Goal: Browse casually

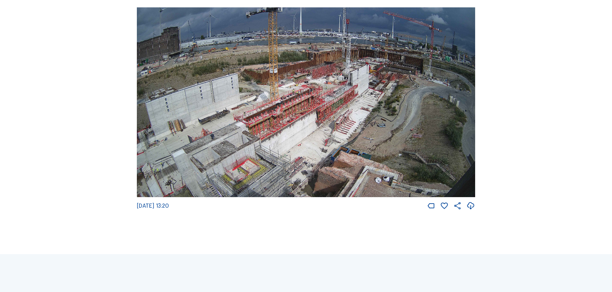
scroll to position [1092, 0]
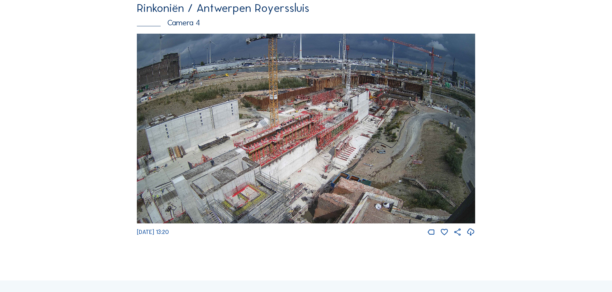
click at [286, 126] on img at bounding box center [306, 129] width 338 height 190
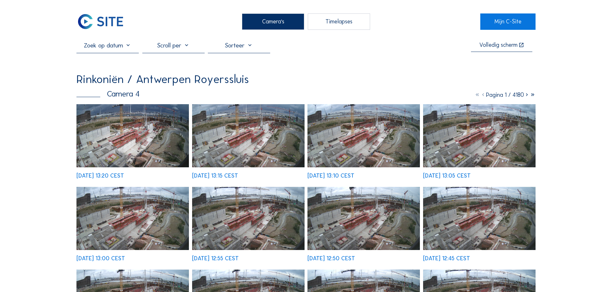
click at [140, 128] on img at bounding box center [132, 135] width 112 height 63
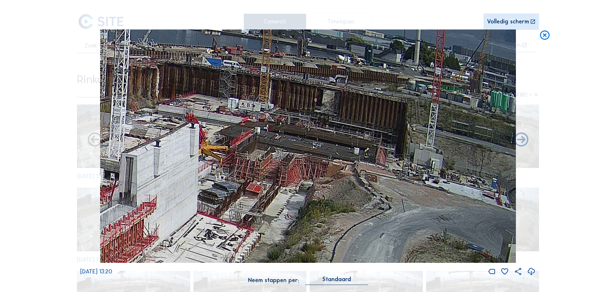
drag, startPoint x: 427, startPoint y: 111, endPoint x: 334, endPoint y: 144, distance: 99.5
click at [334, 144] on img at bounding box center [308, 147] width 416 height 234
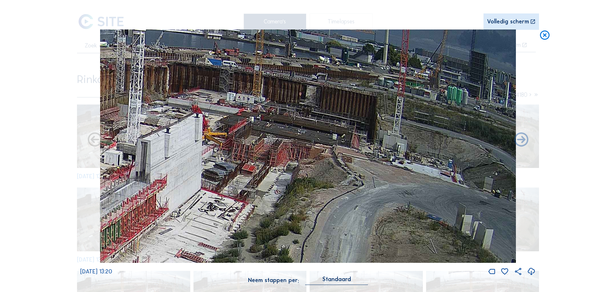
click at [544, 38] on icon at bounding box center [545, 36] width 12 height 12
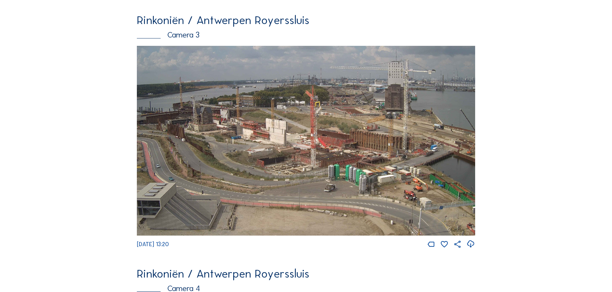
scroll to position [828, 0]
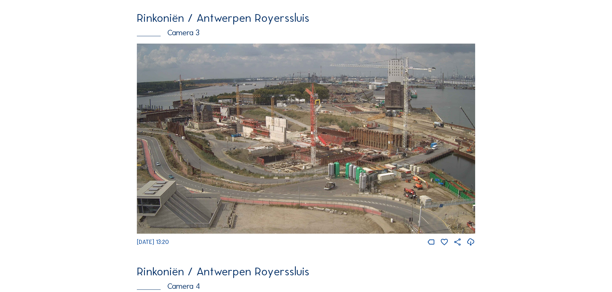
click at [299, 170] on img at bounding box center [306, 139] width 338 height 190
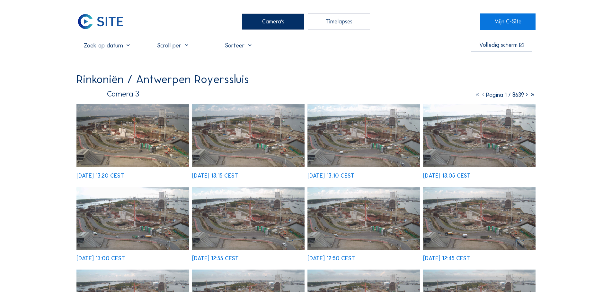
click at [136, 125] on img at bounding box center [132, 135] width 112 height 63
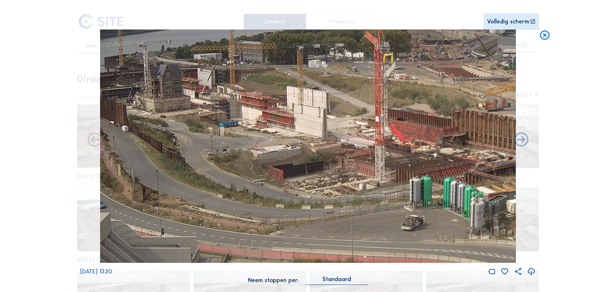
drag, startPoint x: 152, startPoint y: 178, endPoint x: 232, endPoint y: 157, distance: 83.0
click at [242, 168] on img at bounding box center [308, 147] width 416 height 234
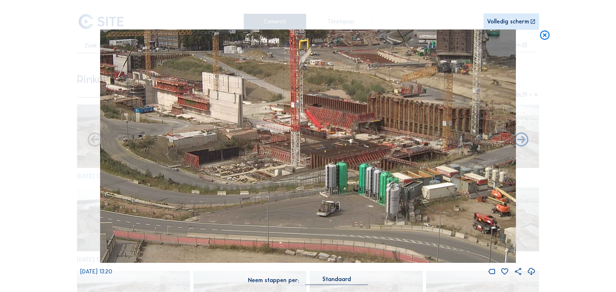
drag, startPoint x: 337, startPoint y: 174, endPoint x: 254, endPoint y: 160, distance: 84.4
click at [254, 160] on img at bounding box center [308, 147] width 416 height 234
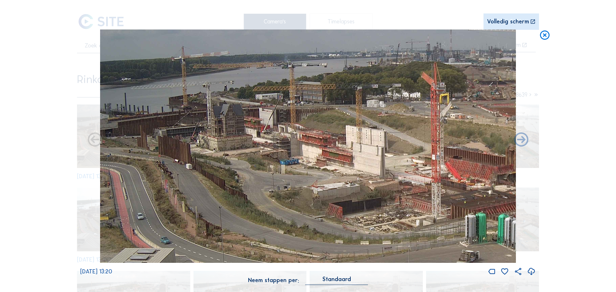
drag, startPoint x: 195, startPoint y: 142, endPoint x: 355, endPoint y: 194, distance: 167.9
click at [355, 194] on img at bounding box center [308, 147] width 416 height 234
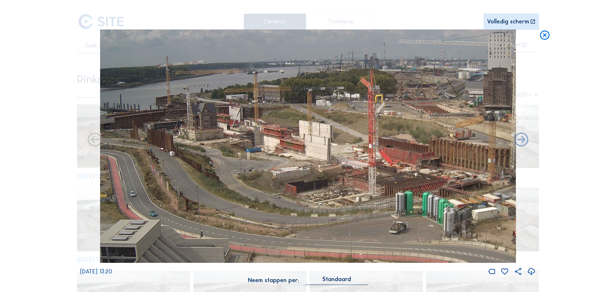
drag, startPoint x: 262, startPoint y: 189, endPoint x: 288, endPoint y: 178, distance: 28.5
click at [288, 178] on img at bounding box center [308, 147] width 416 height 234
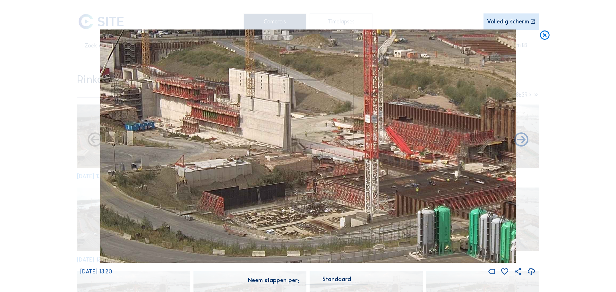
drag, startPoint x: 312, startPoint y: 169, endPoint x: 257, endPoint y: 129, distance: 68.5
click at [257, 129] on img at bounding box center [308, 147] width 416 height 234
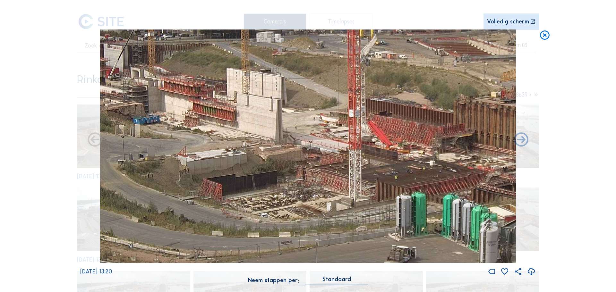
click at [298, 134] on img at bounding box center [308, 147] width 416 height 234
click at [547, 34] on icon at bounding box center [545, 36] width 12 height 12
